Goal: Transaction & Acquisition: Purchase product/service

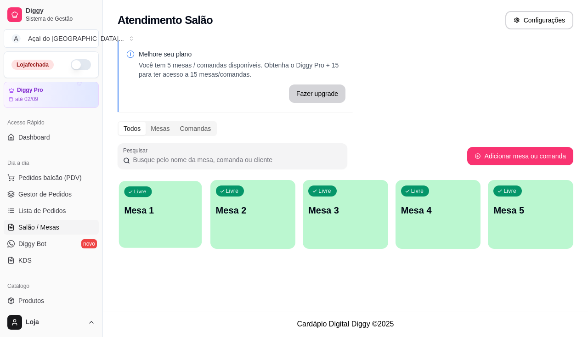
click at [127, 230] on div "Livre Mesa 1" at bounding box center [160, 209] width 83 height 56
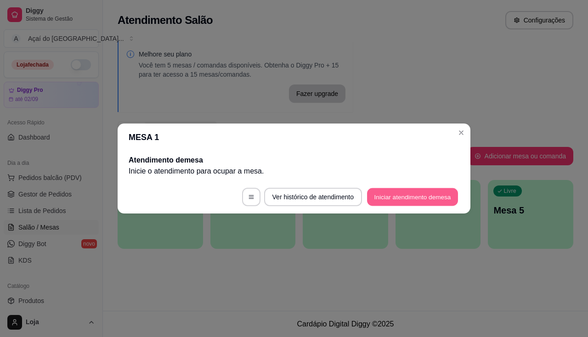
click at [395, 197] on button "Iniciar atendimento de mesa" at bounding box center [412, 197] width 91 height 18
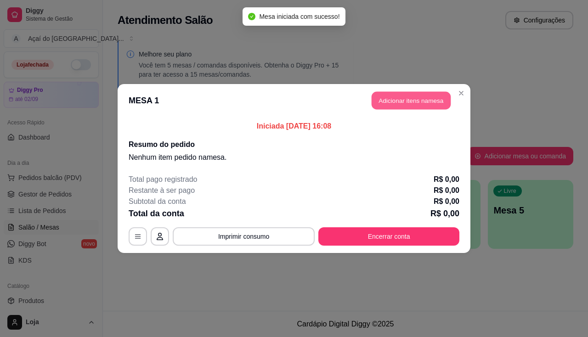
click at [413, 105] on button "Adicionar itens na mesa" at bounding box center [411, 101] width 79 height 18
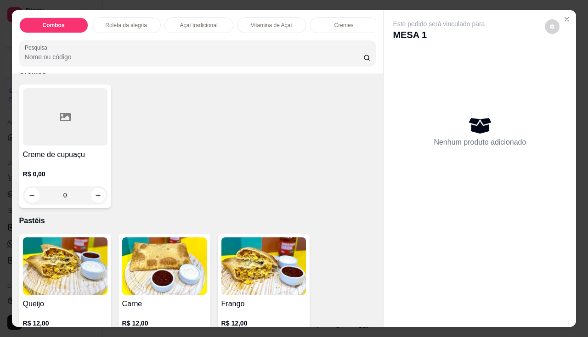
scroll to position [965, 0]
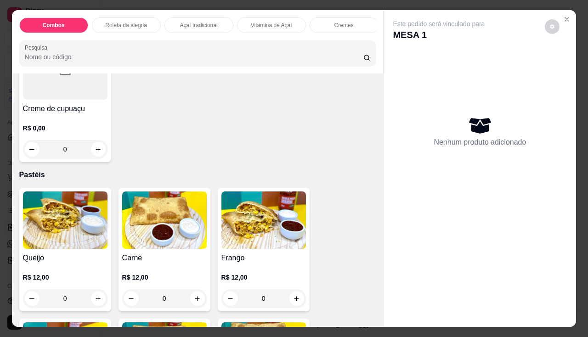
click at [69, 248] on img at bounding box center [65, 220] width 85 height 57
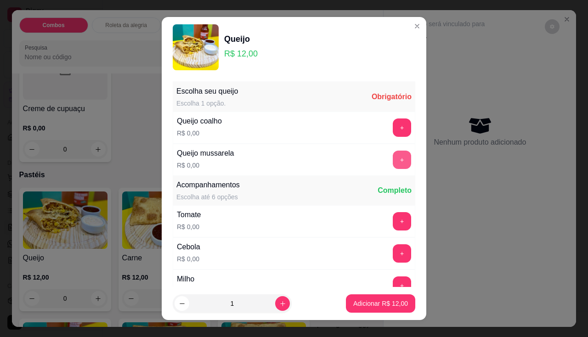
click at [393, 158] on button "+" at bounding box center [402, 160] width 18 height 18
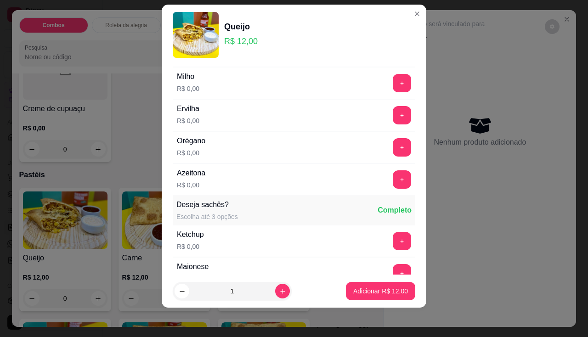
scroll to position [144, 0]
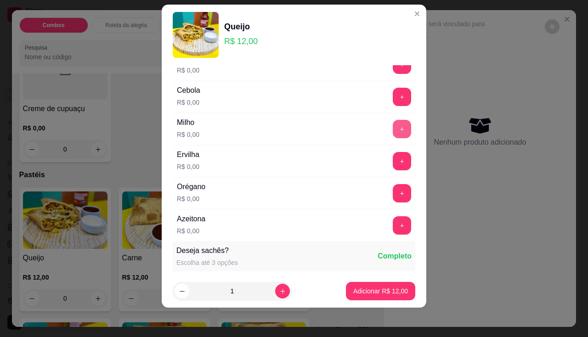
click at [393, 128] on button "+" at bounding box center [402, 129] width 18 height 18
click at [394, 223] on button "+" at bounding box center [403, 226] width 18 height 18
click at [386, 287] on p "Adicionar R$ 12,00" at bounding box center [381, 291] width 55 height 9
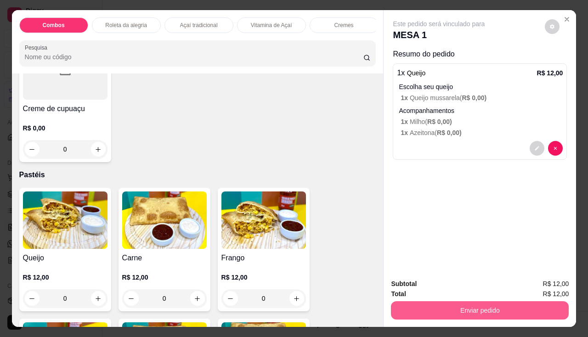
click at [514, 302] on button "Enviar pedido" at bounding box center [480, 311] width 178 height 18
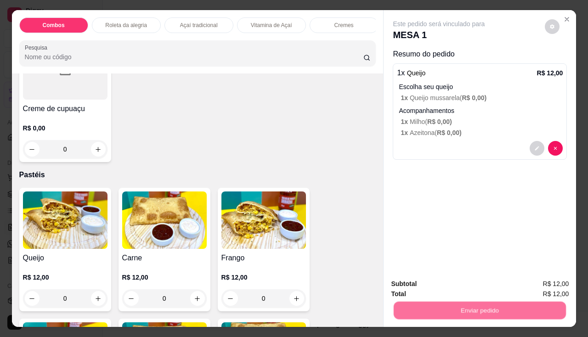
click at [472, 286] on button "Não registrar e enviar pedido" at bounding box center [450, 284] width 96 height 17
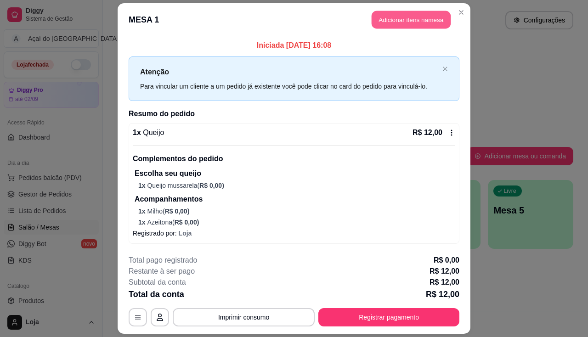
click at [383, 14] on button "Adicionar itens na mesa" at bounding box center [411, 20] width 79 height 18
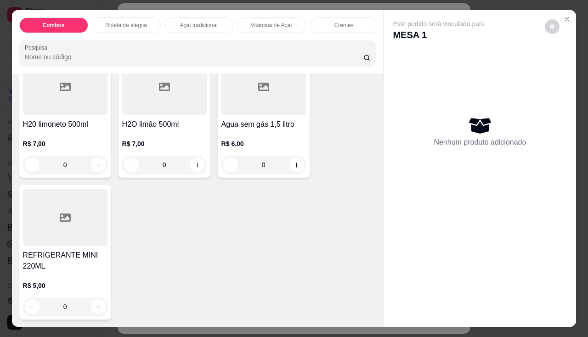
scroll to position [3036, 0]
click at [57, 225] on div at bounding box center [65, 217] width 85 height 57
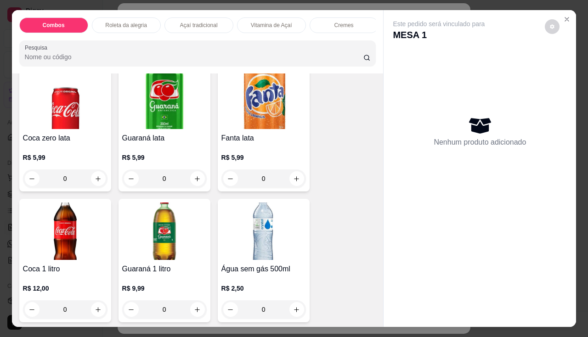
scroll to position [2576, 0]
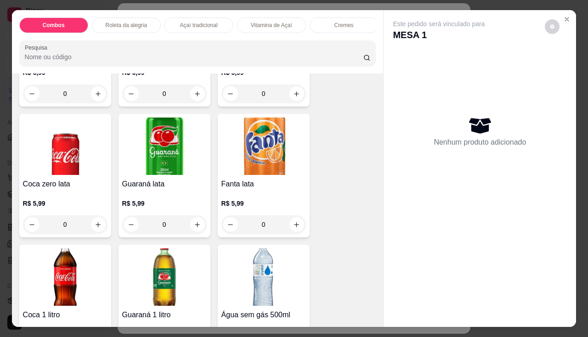
click at [29, 180] on div "Coca zero lata R$ 5,99 0" at bounding box center [65, 176] width 92 height 124
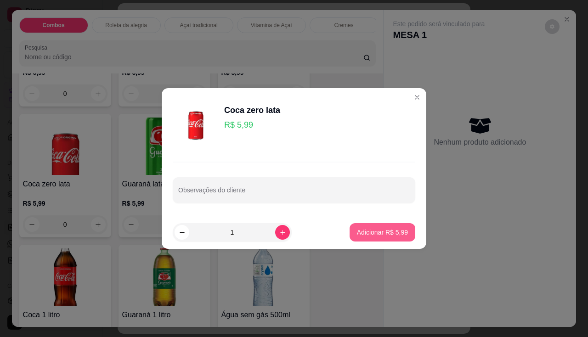
click at [357, 233] on p "Adicionar R$ 5,99" at bounding box center [382, 232] width 51 height 9
type input "1"
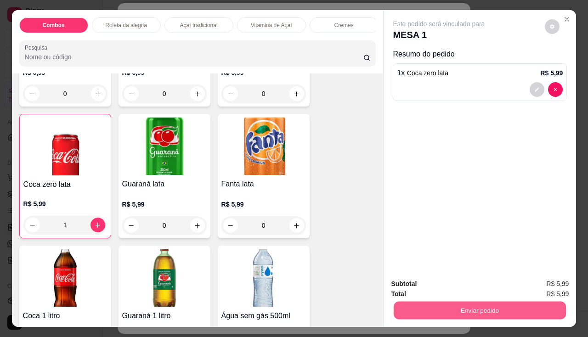
click at [420, 308] on button "Enviar pedido" at bounding box center [480, 311] width 172 height 18
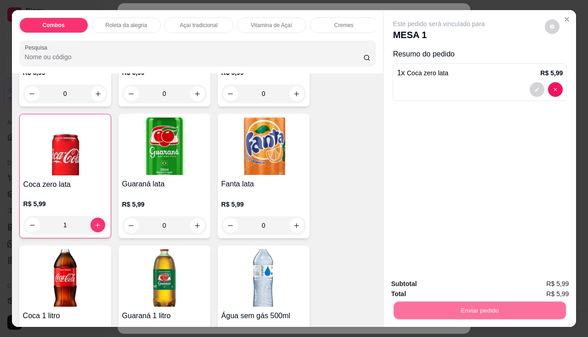
click at [427, 286] on button "Não registrar e enviar pedido" at bounding box center [450, 284] width 96 height 17
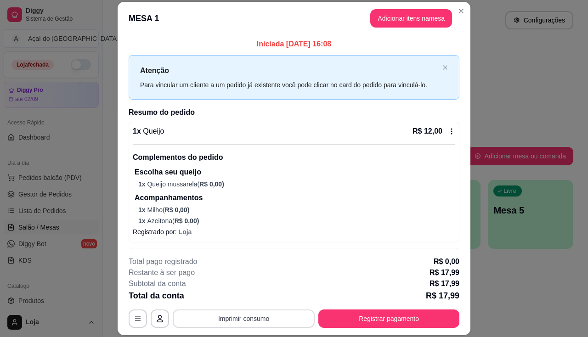
click at [242, 319] on button "Imprimir consumo" at bounding box center [244, 319] width 142 height 18
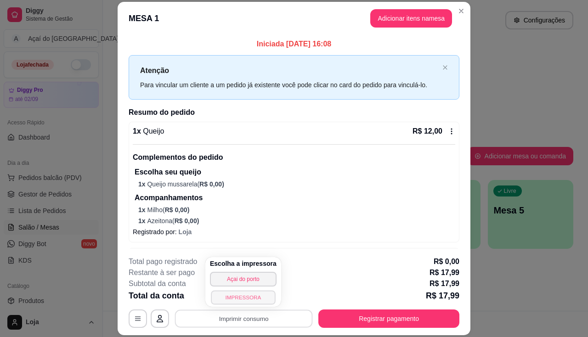
click at [246, 298] on button "IMPRESSORA" at bounding box center [243, 298] width 64 height 14
